Goal: Find specific page/section: Find specific page/section

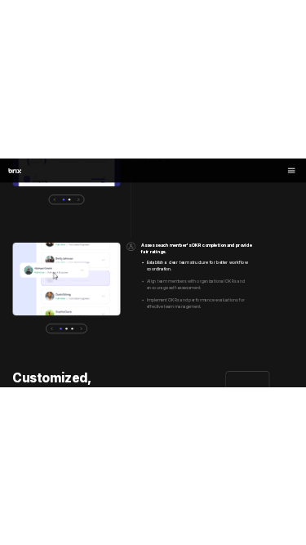
scroll to position [4938, 0]
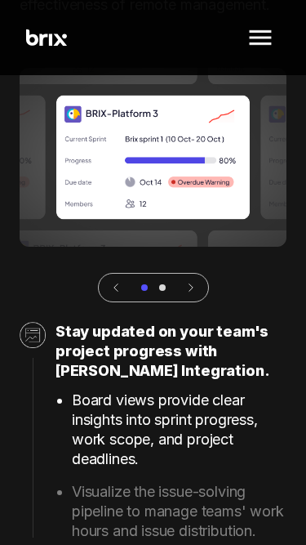
click at [264, 37] on img at bounding box center [260, 37] width 39 height 39
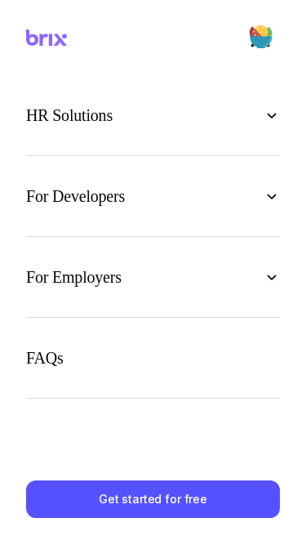
click at [273, 114] on img at bounding box center [272, 115] width 16 height 16
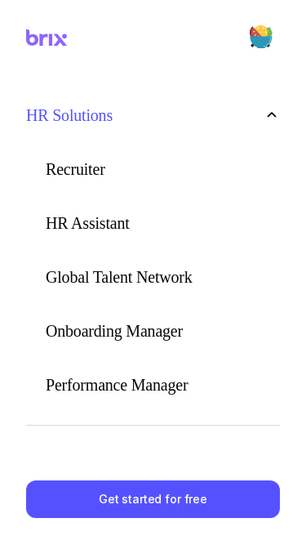
click at [273, 114] on img at bounding box center [272, 115] width 16 height 16
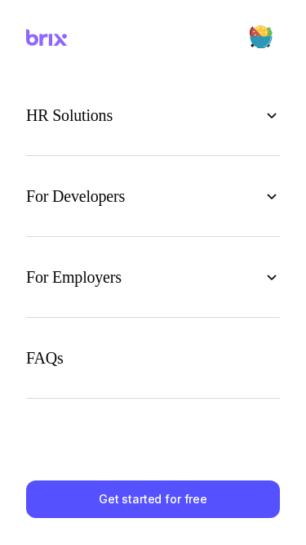
click at [270, 186] on div "For Developers" at bounding box center [153, 196] width 254 height 28
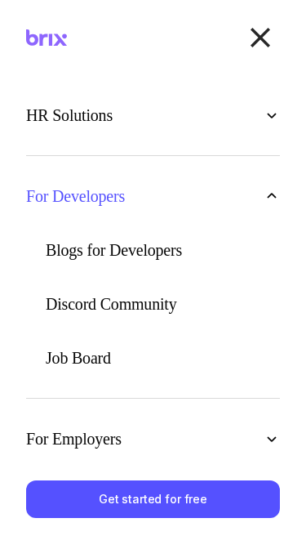
click at [270, 186] on div "For Developers" at bounding box center [153, 196] width 254 height 28
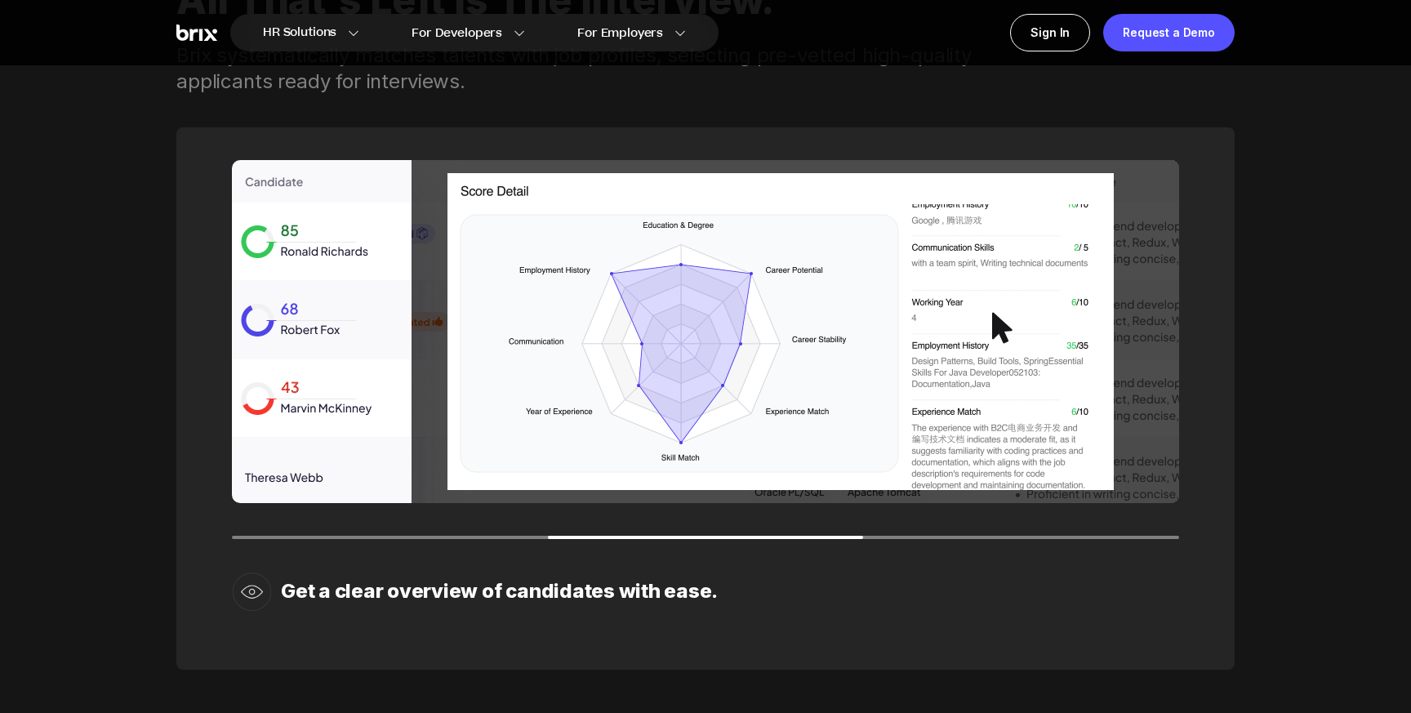
scroll to position [2349, 0]
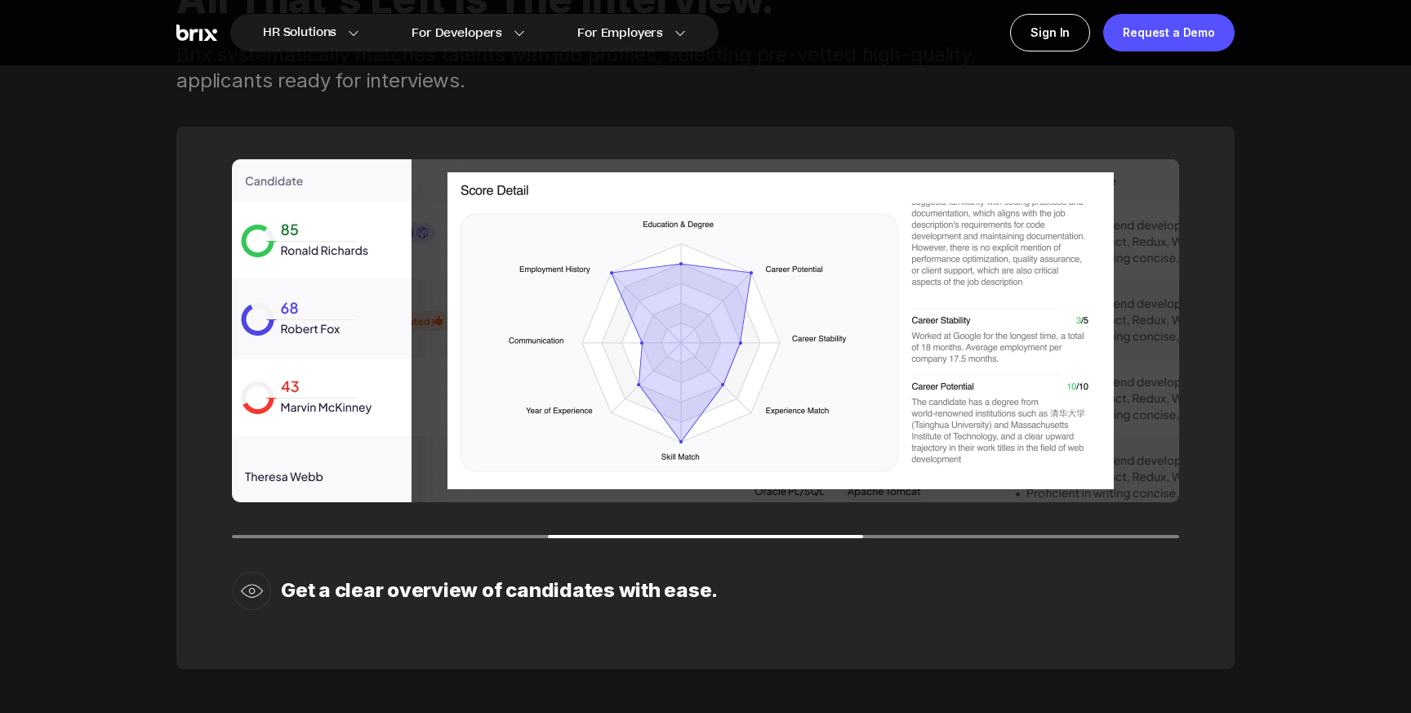
drag, startPoint x: 780, startPoint y: 538, endPoint x: 877, endPoint y: 538, distance: 97.2
click at [877, 538] on div "Get a clear overview of candidates with ease." at bounding box center [705, 398] width 1059 height 542
click at [875, 324] on img at bounding box center [705, 330] width 947 height 343
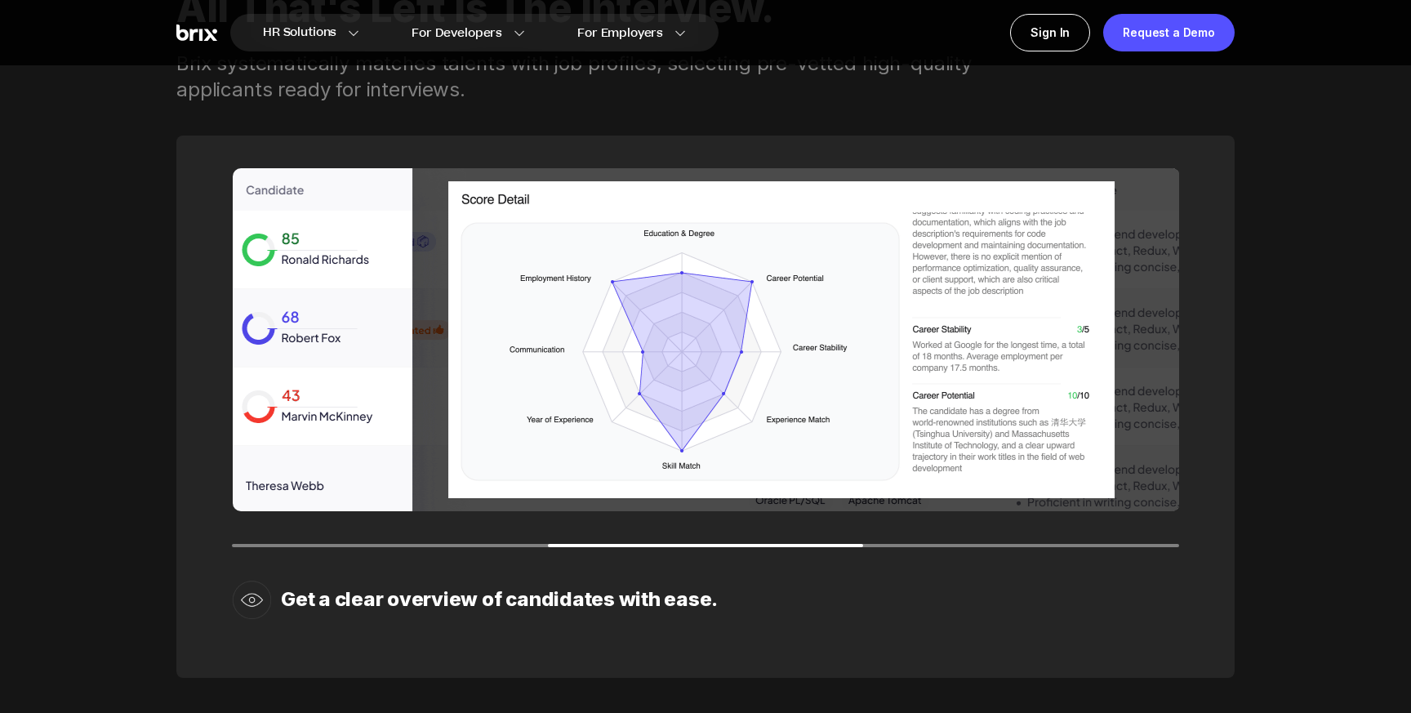
scroll to position [2352, 0]
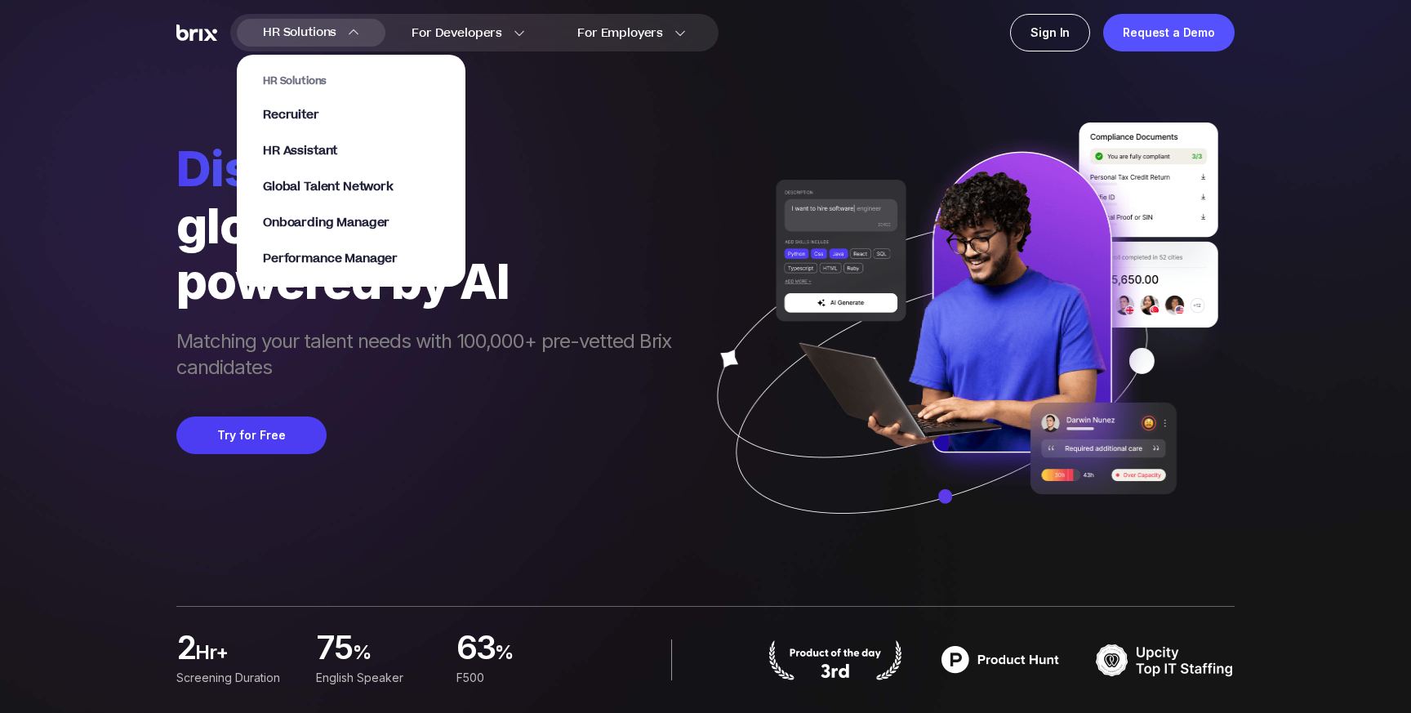
click at [337, 110] on link "Recruiter" at bounding box center [351, 115] width 176 height 16
